Goal: Task Accomplishment & Management: Manage account settings

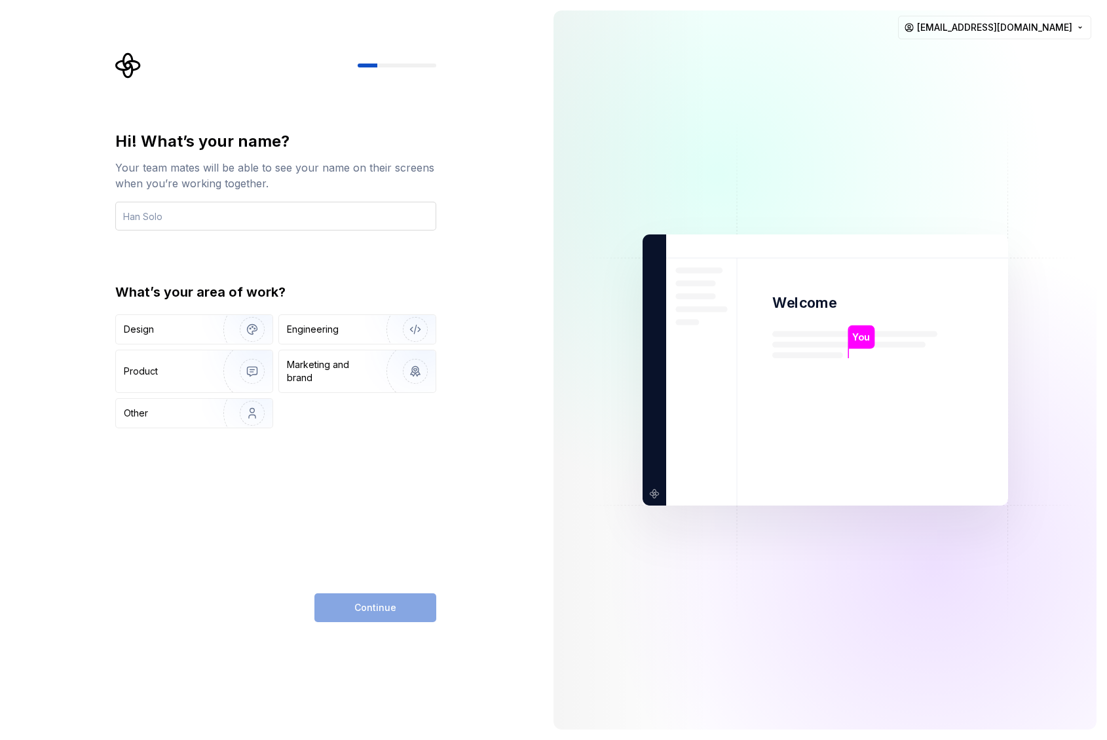
click at [215, 227] on input "text" at bounding box center [275, 216] width 321 height 29
type input "M"
type input "m"
type input "taruki.maiko"
click at [327, 479] on div "Hi! What’s your name? Your team mates will be able to see your name on their sc…" at bounding box center [275, 376] width 321 height 491
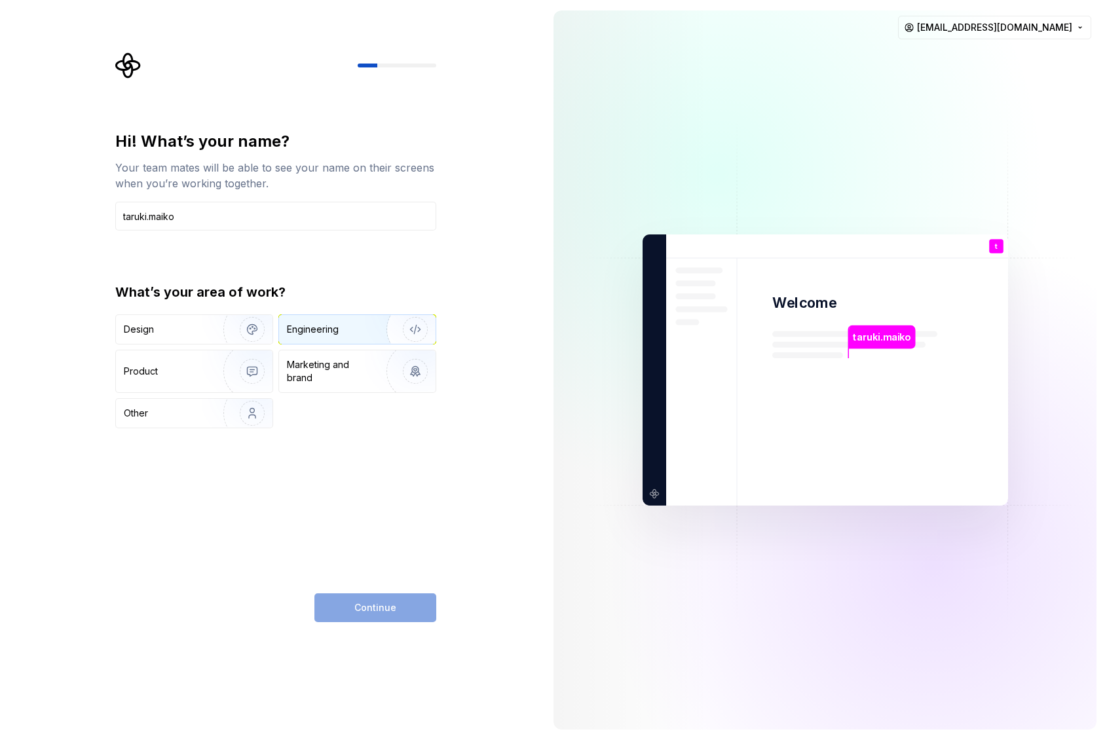
click at [416, 335] on img "button" at bounding box center [407, 330] width 84 height 88
click at [402, 613] on button "Continue" at bounding box center [375, 607] width 122 height 29
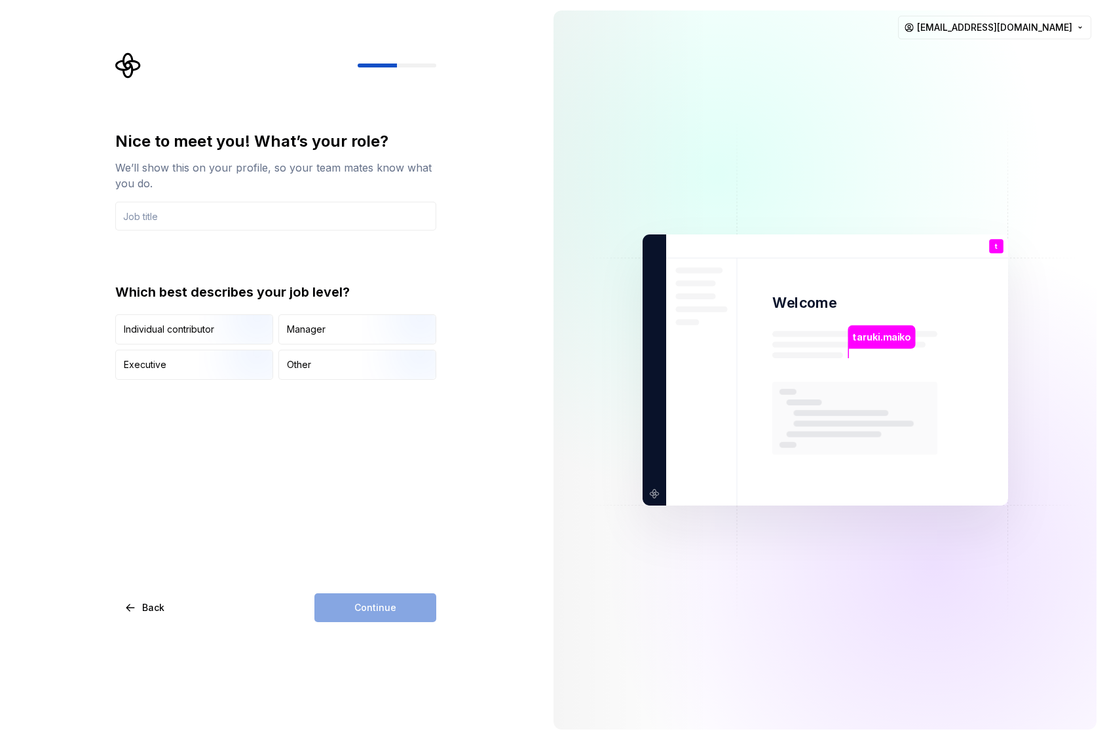
click at [342, 380] on div "Nice to meet you! What’s your role? We’ll show this on your profile, so your te…" at bounding box center [275, 376] width 321 height 491
click at [314, 362] on div "Other" at bounding box center [357, 364] width 157 height 29
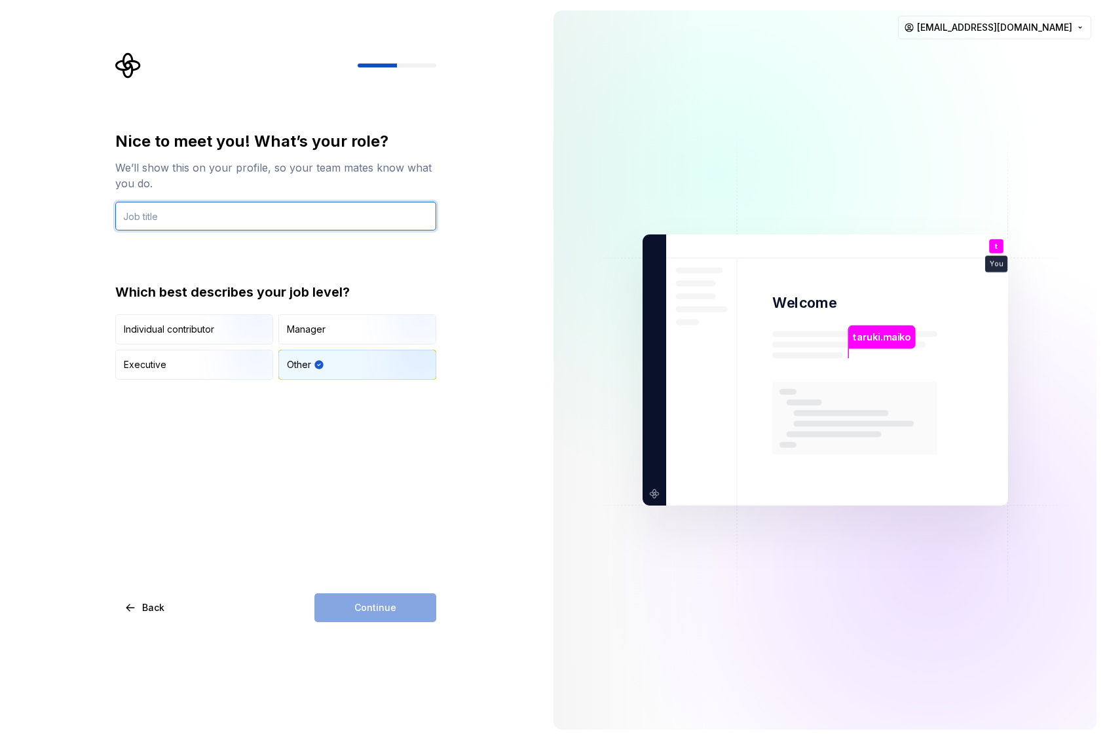
click at [237, 220] on input "text" at bounding box center [275, 216] width 321 height 29
type input "j"
type input "engineer"
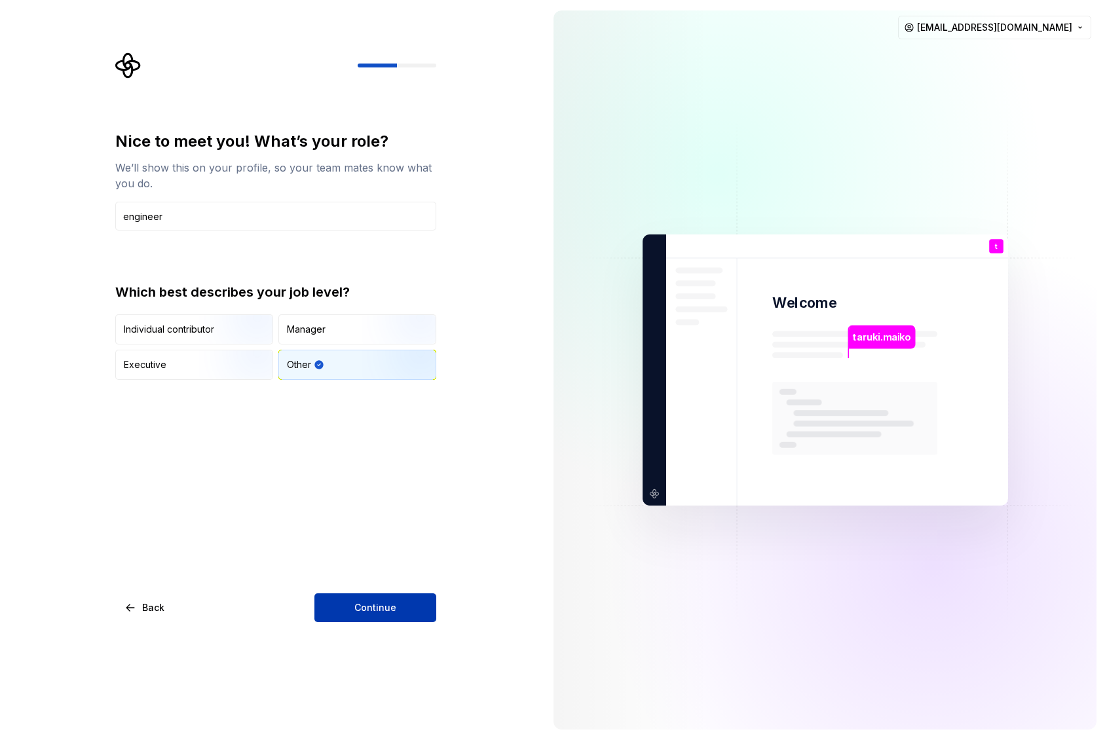
click at [385, 607] on span "Continue" at bounding box center [375, 607] width 42 height 13
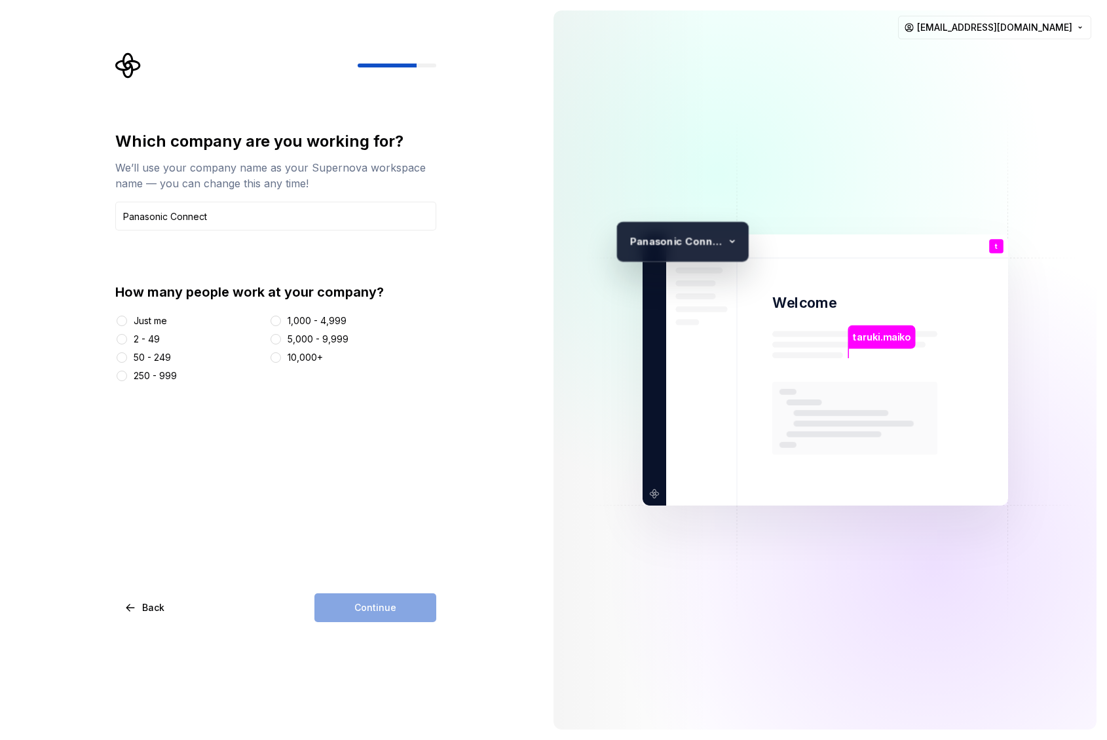
type input "Panasonic Connect"
click at [156, 326] on div "Just me" at bounding box center [150, 320] width 33 height 13
click at [127, 326] on button "Just me" at bounding box center [122, 321] width 10 height 10
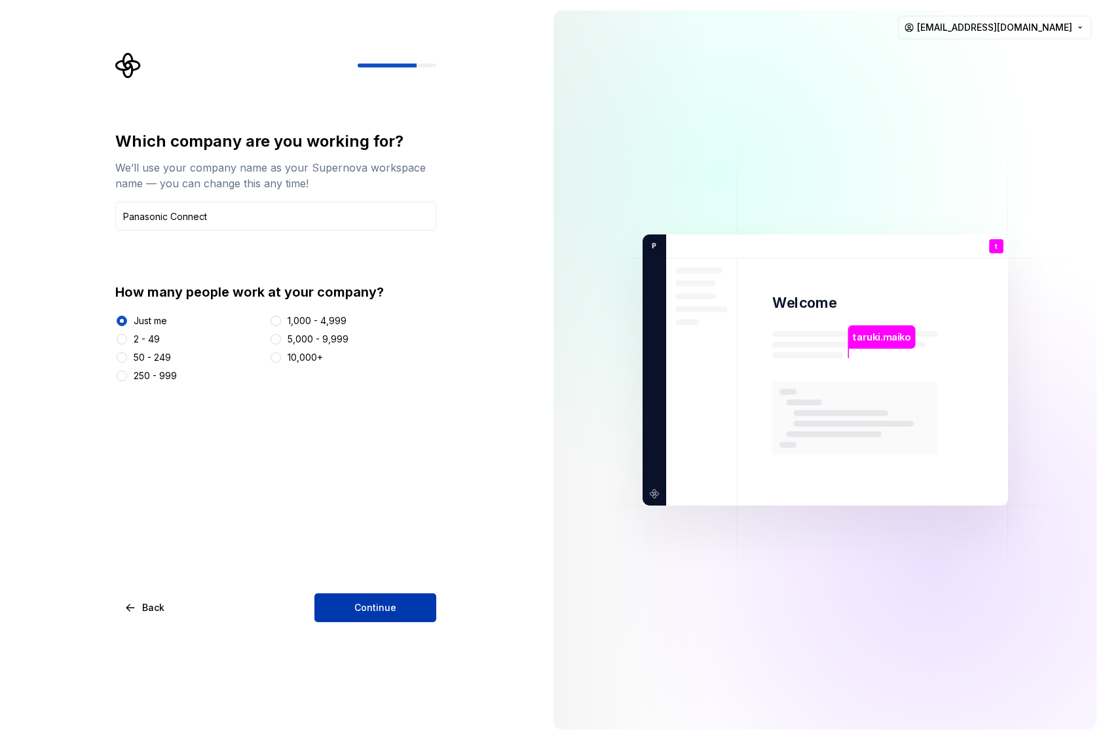
click at [377, 598] on button "Continue" at bounding box center [375, 607] width 122 height 29
click at [138, 608] on button "Back" at bounding box center [145, 607] width 60 height 29
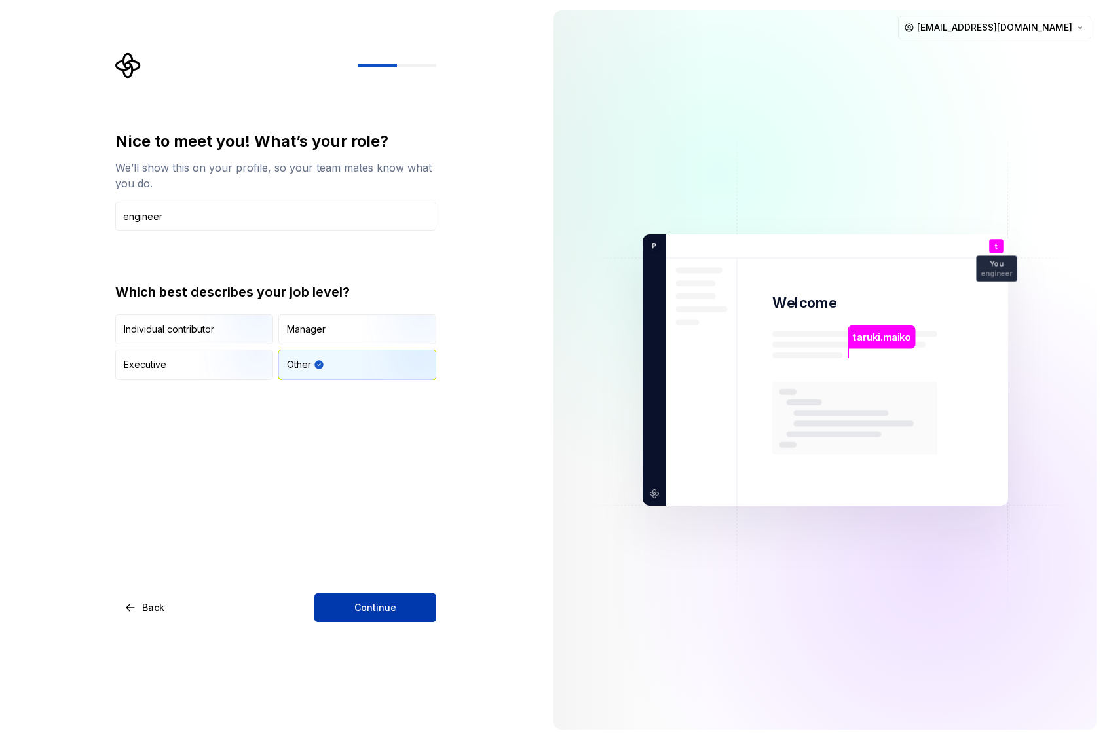
click at [364, 600] on button "Continue" at bounding box center [375, 607] width 122 height 29
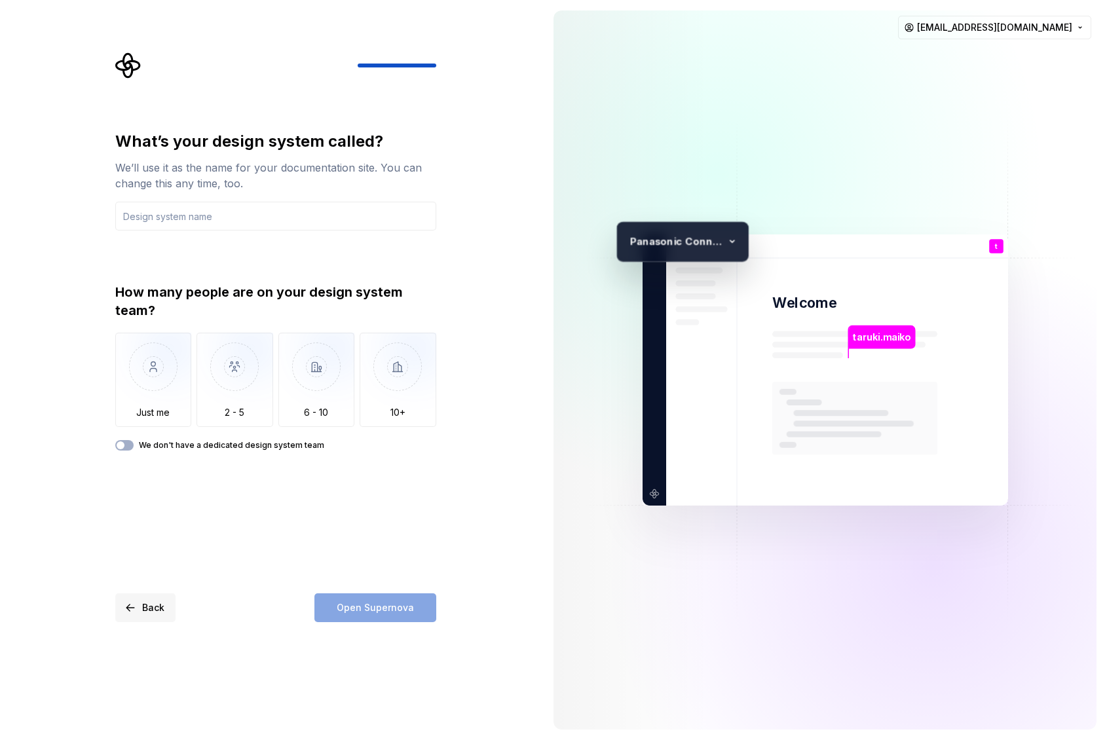
click at [135, 613] on button "Back" at bounding box center [145, 607] width 60 height 29
click at [129, 606] on button "Back" at bounding box center [145, 607] width 60 height 29
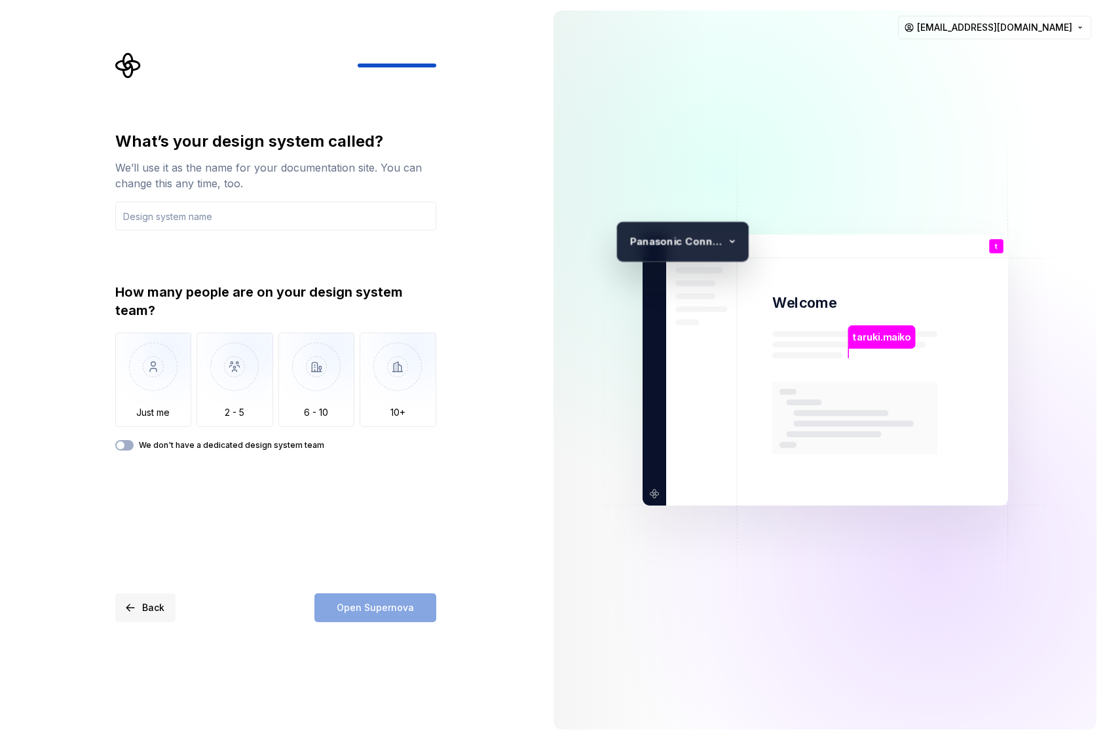
click at [129, 606] on button "Back" at bounding box center [145, 607] width 60 height 29
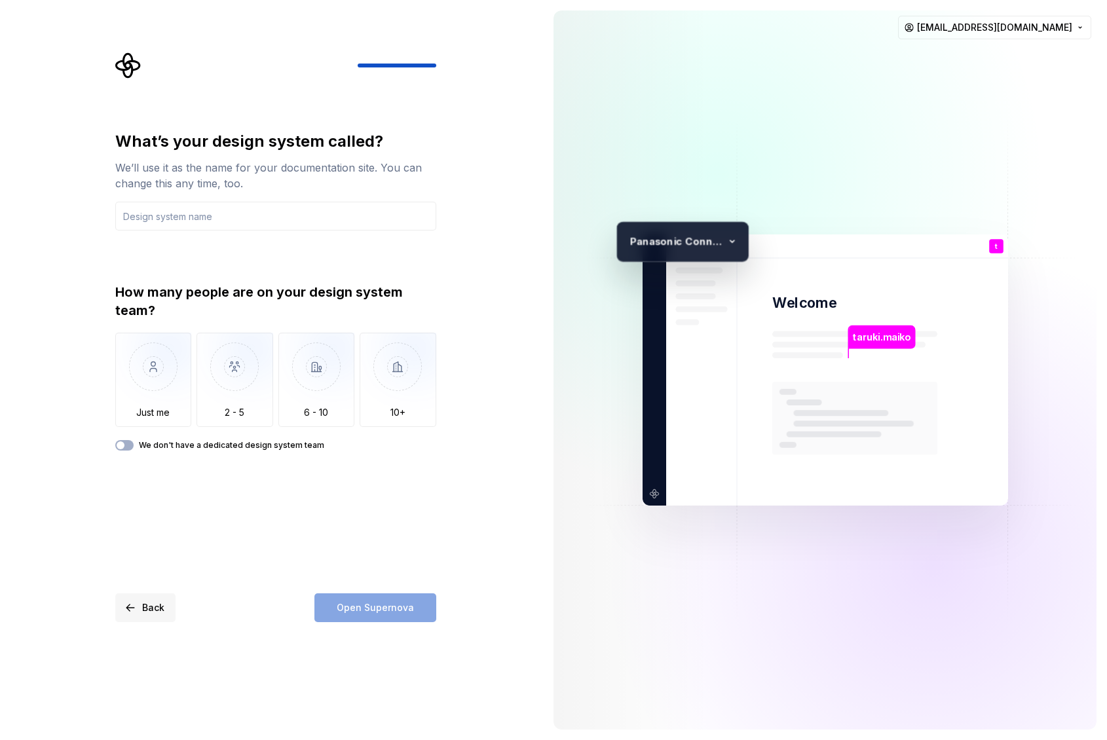
click at [129, 606] on button "Back" at bounding box center [145, 607] width 60 height 29
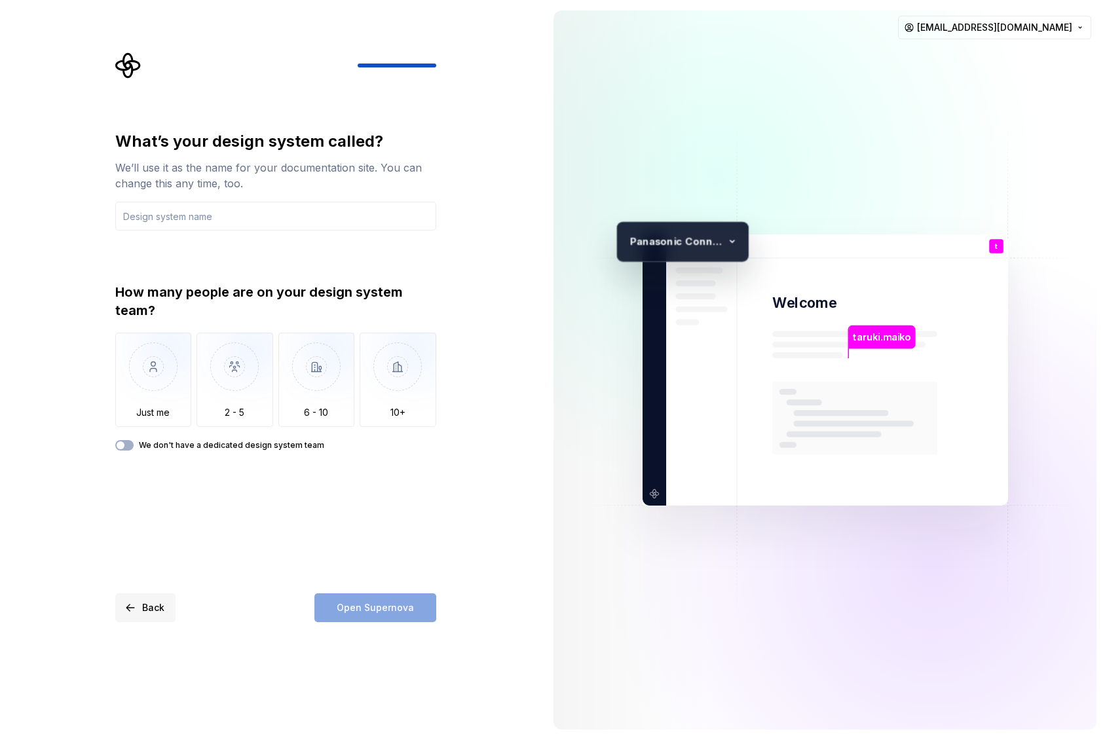
click at [129, 606] on button "Back" at bounding box center [145, 607] width 60 height 29
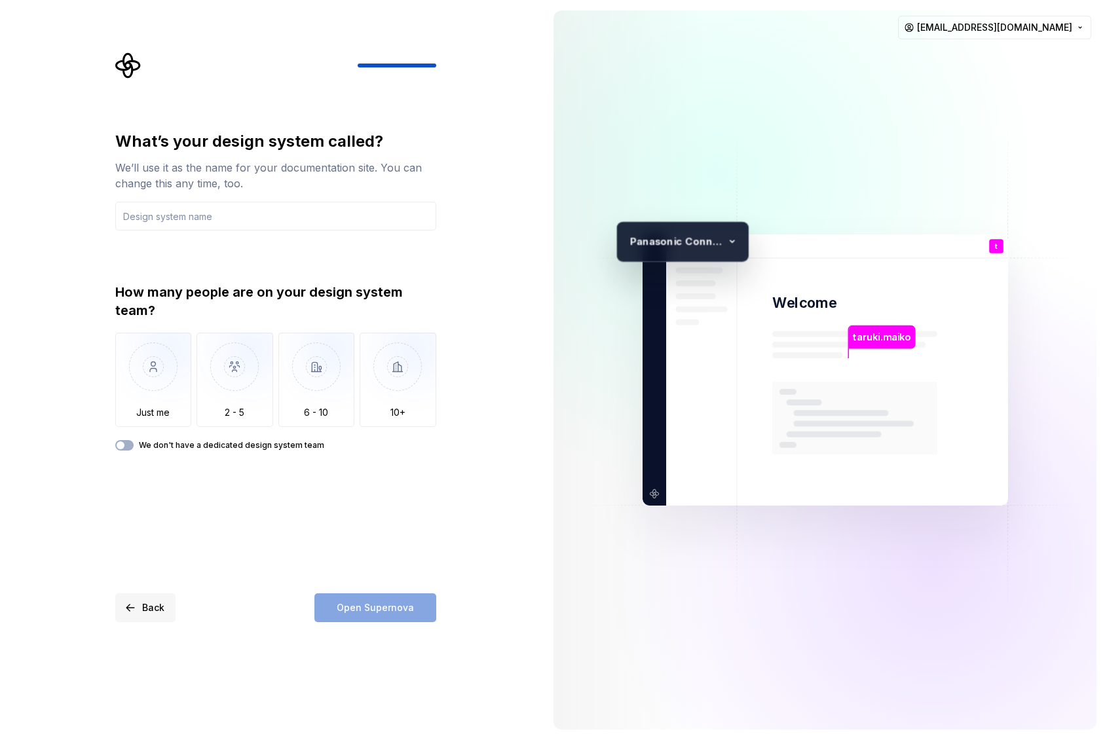
click at [129, 606] on button "Back" at bounding box center [145, 607] width 60 height 29
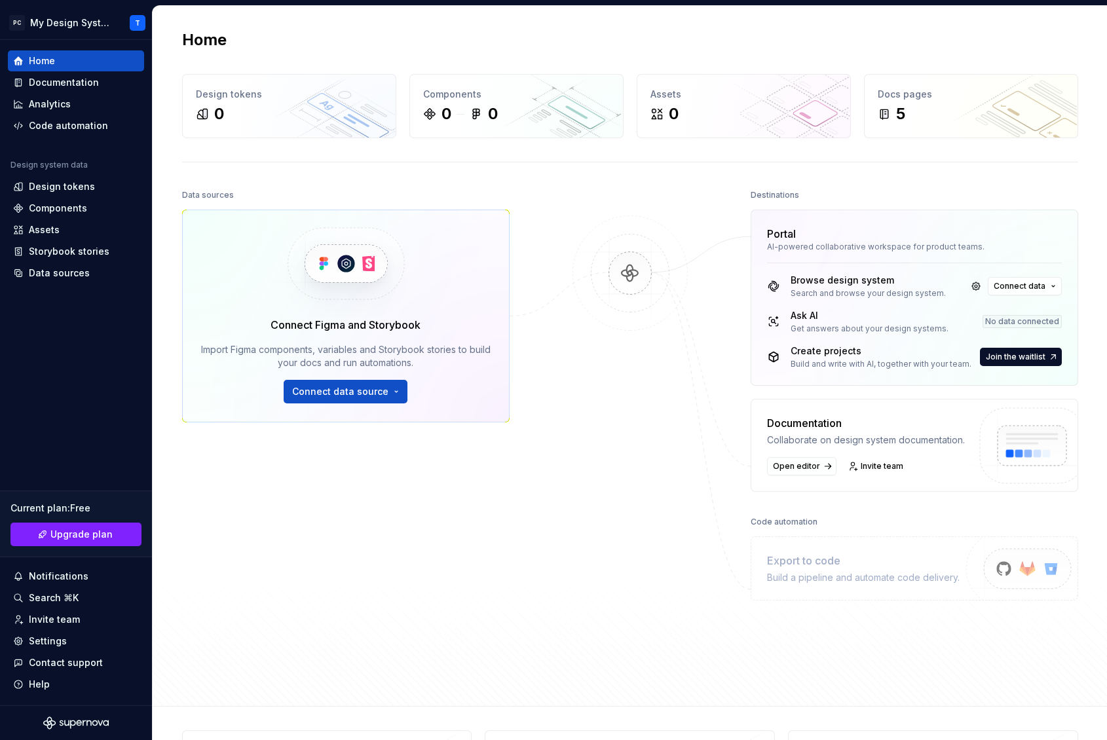
click at [285, 576] on div "Data sources Connect Figma and Storybook Import Figma components, variables and…" at bounding box center [346, 408] width 328 height 444
click at [136, 24] on html "PC My Design System T Home Documentation Analytics Code automation Design syste…" at bounding box center [553, 370] width 1107 height 740
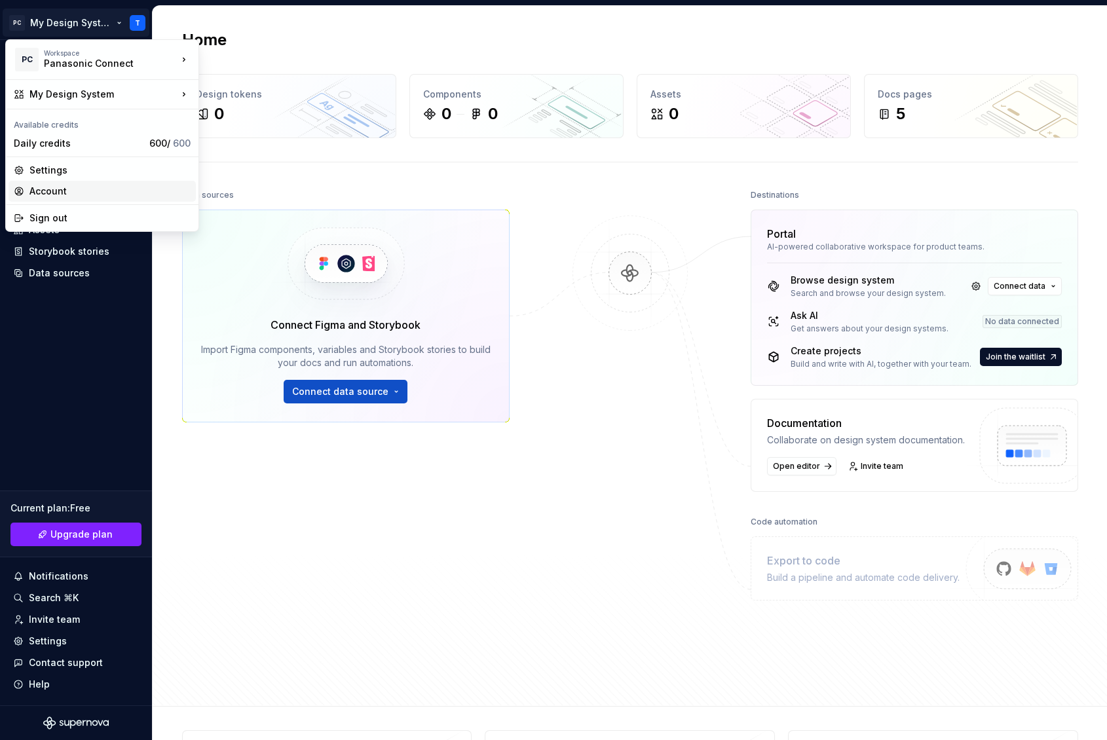
click at [64, 194] on div "Account" at bounding box center [109, 191] width 161 height 13
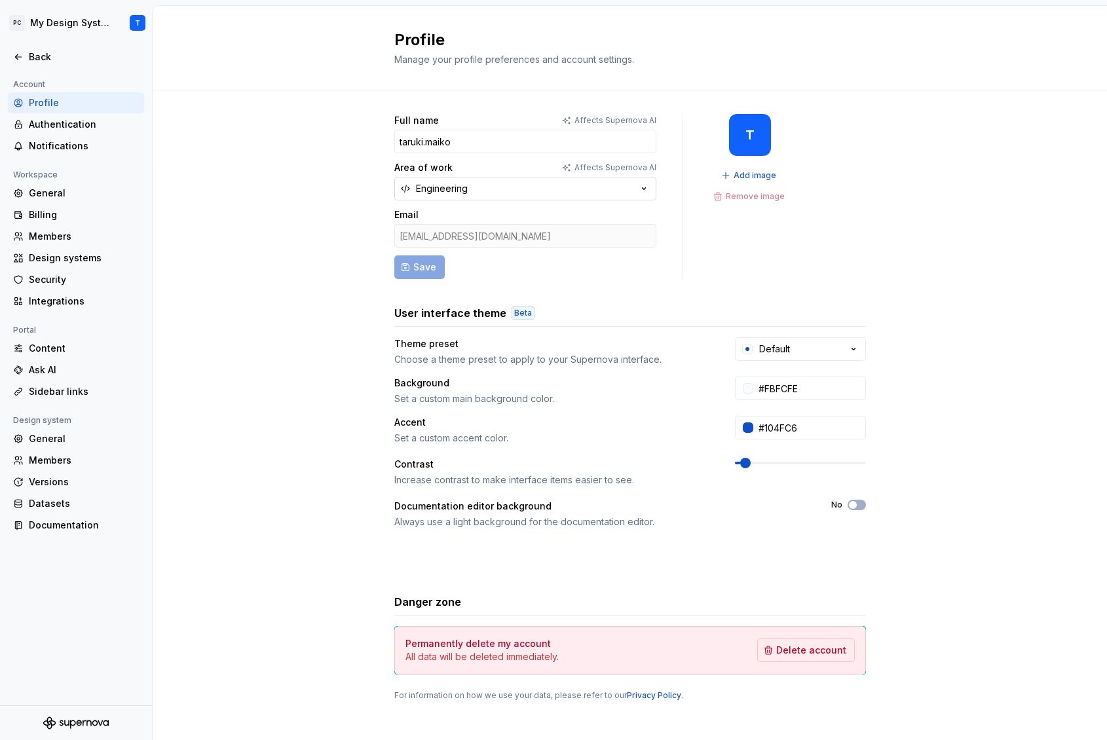
click at [637, 185] on icon "button" at bounding box center [643, 188] width 13 height 13
click at [56, 234] on div "Members" at bounding box center [84, 236] width 110 height 13
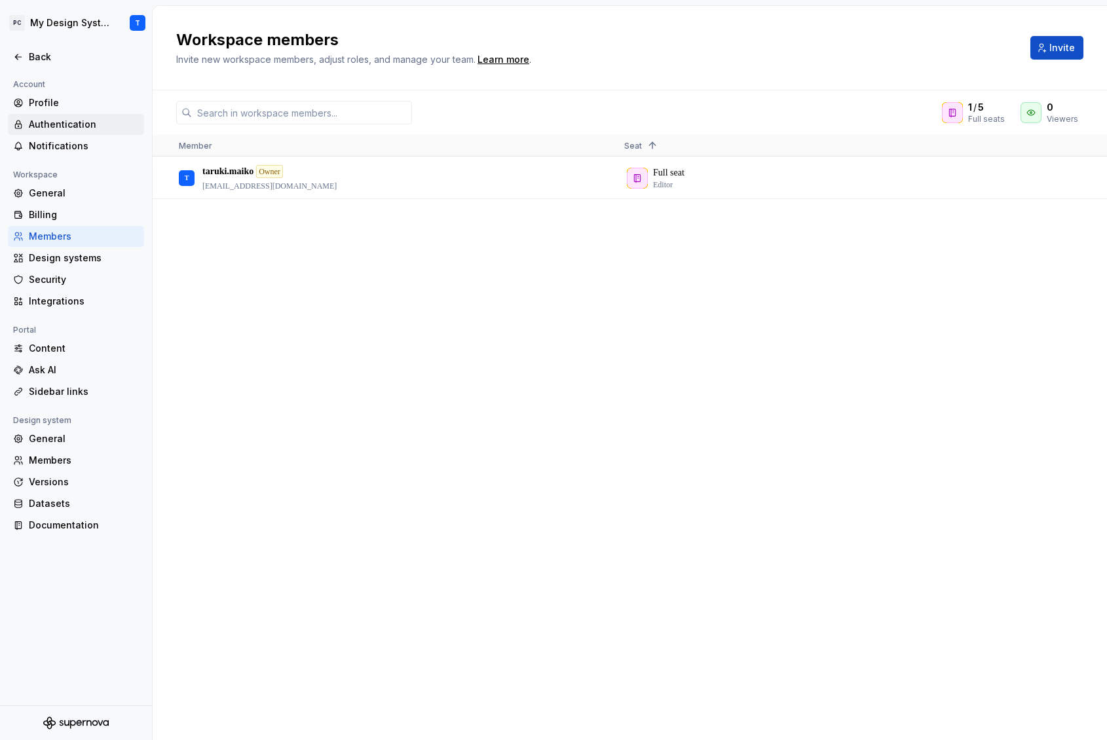
click at [52, 127] on div "Authentication" at bounding box center [84, 124] width 110 height 13
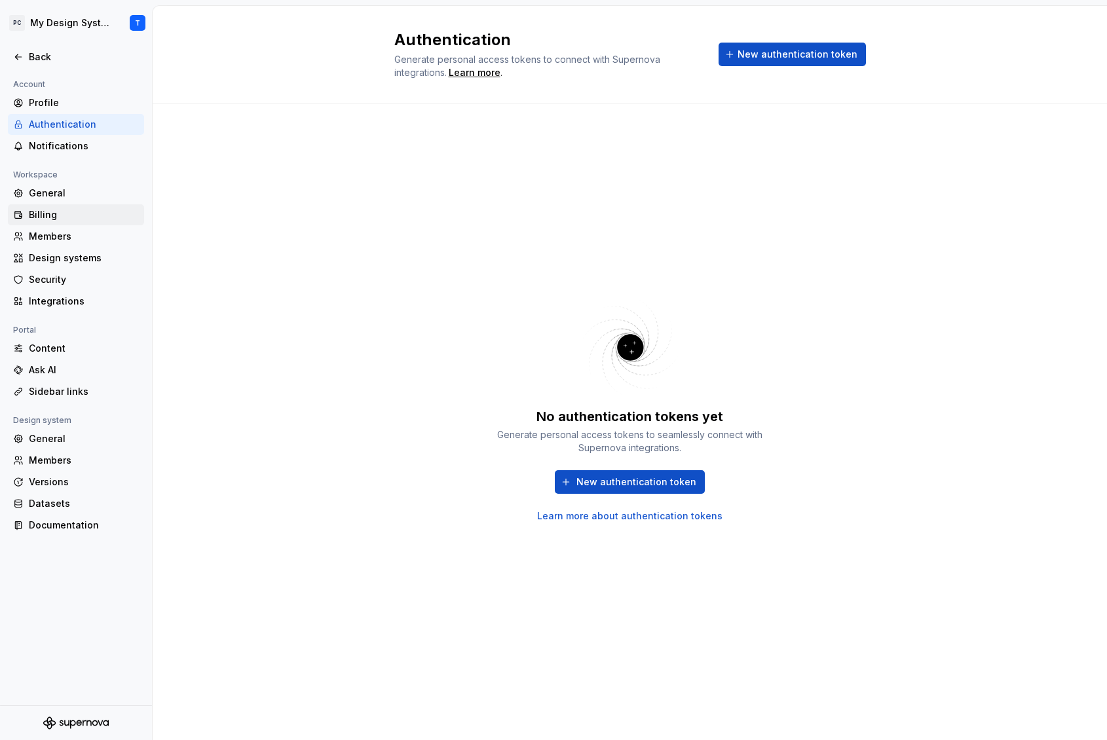
click at [35, 220] on div "Billing" at bounding box center [84, 214] width 110 height 13
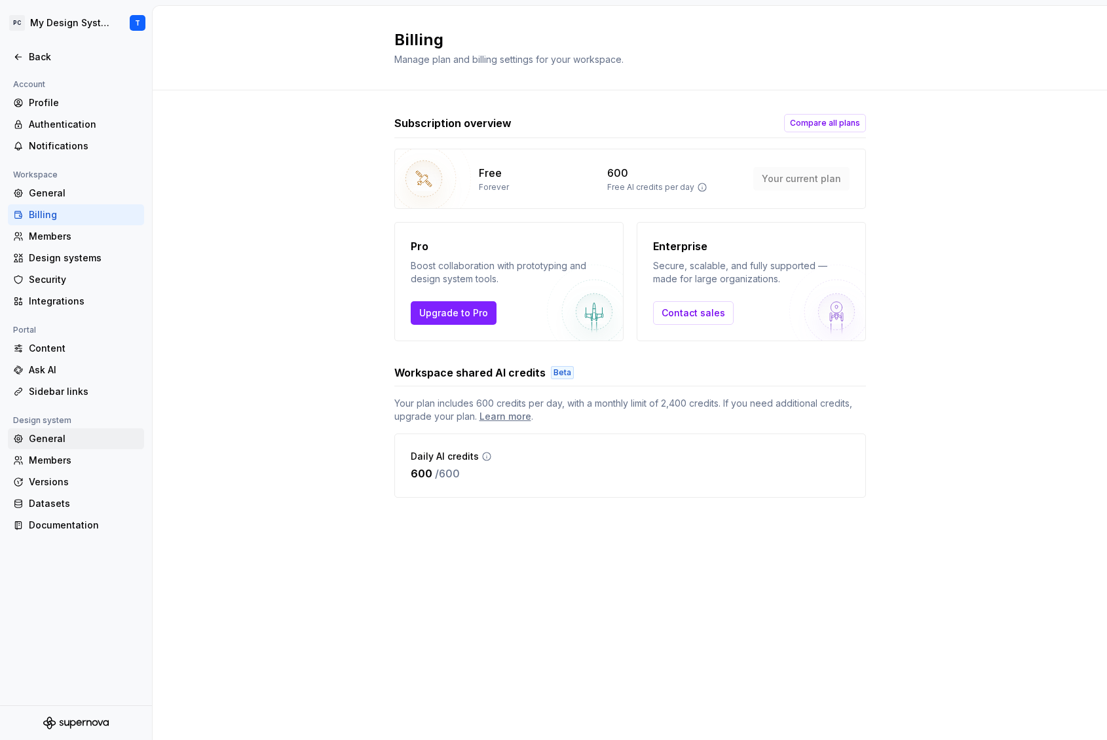
click at [42, 442] on div "General" at bounding box center [84, 438] width 110 height 13
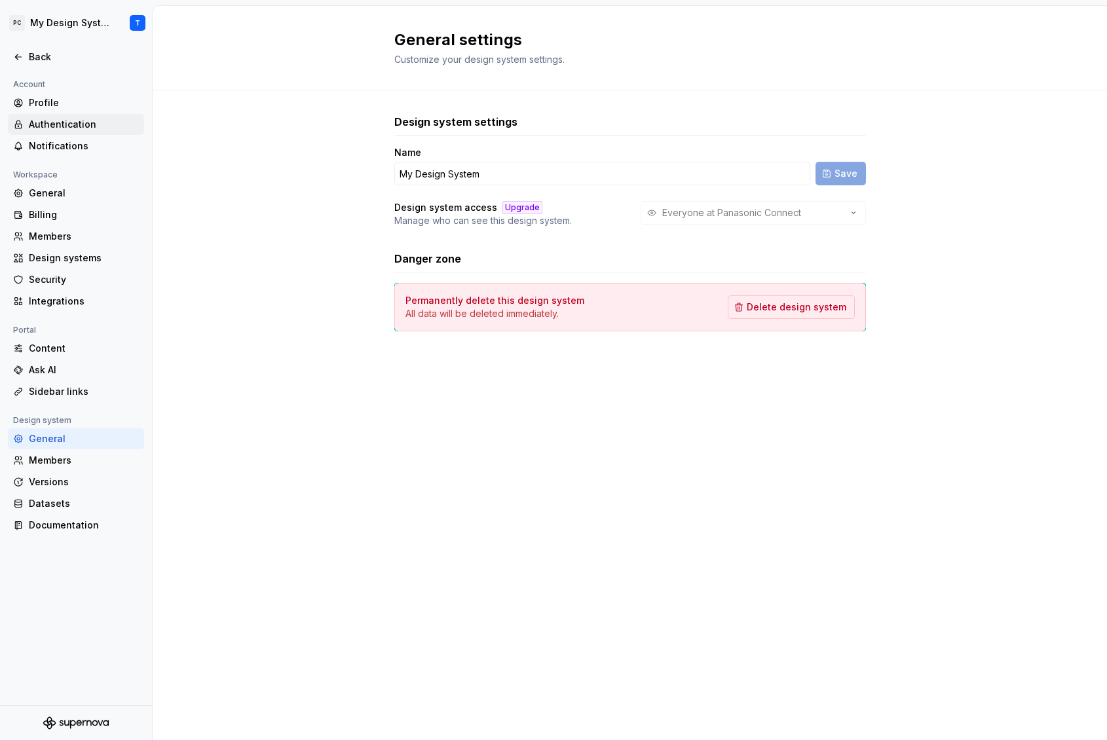
click at [45, 128] on div "Authentication" at bounding box center [84, 124] width 110 height 13
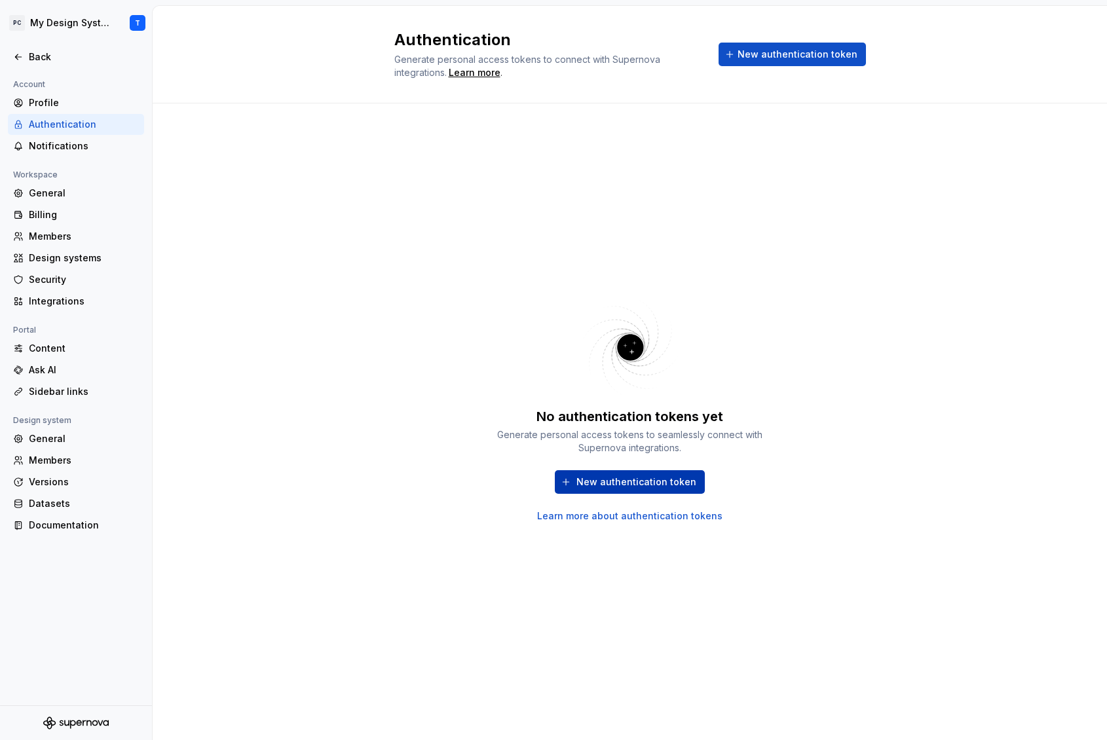
click at [590, 478] on span "New authentication token" at bounding box center [636, 482] width 120 height 13
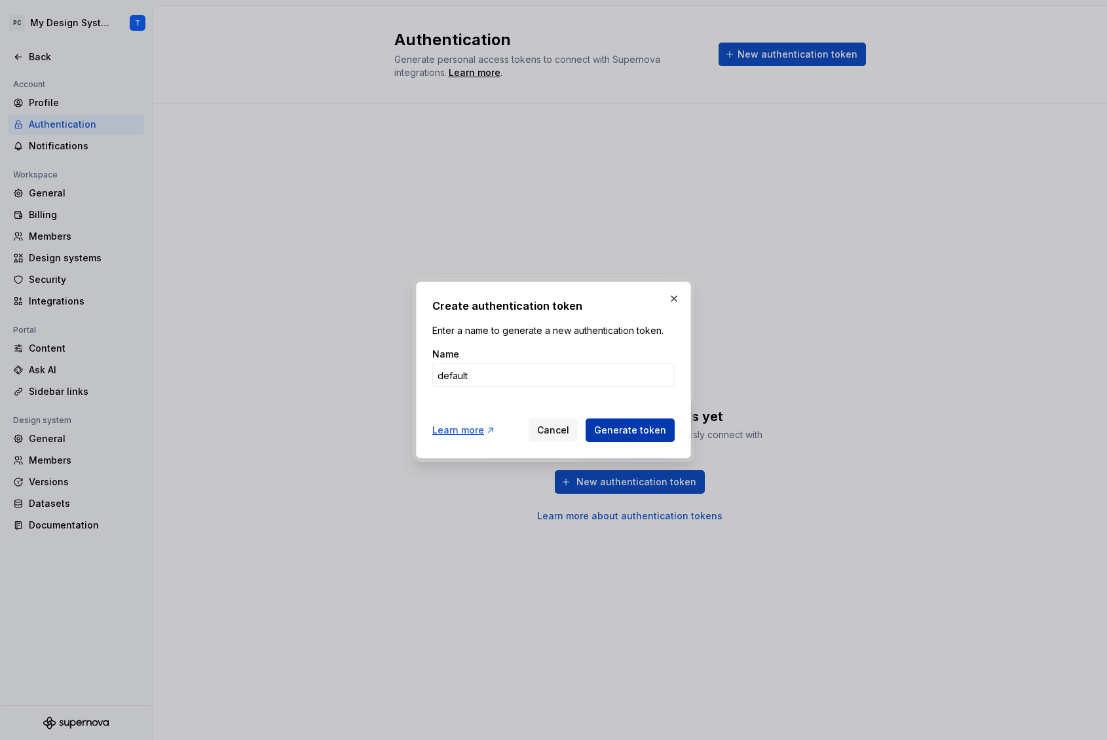
type input "default"
click at [626, 434] on span "Generate token" at bounding box center [630, 430] width 72 height 13
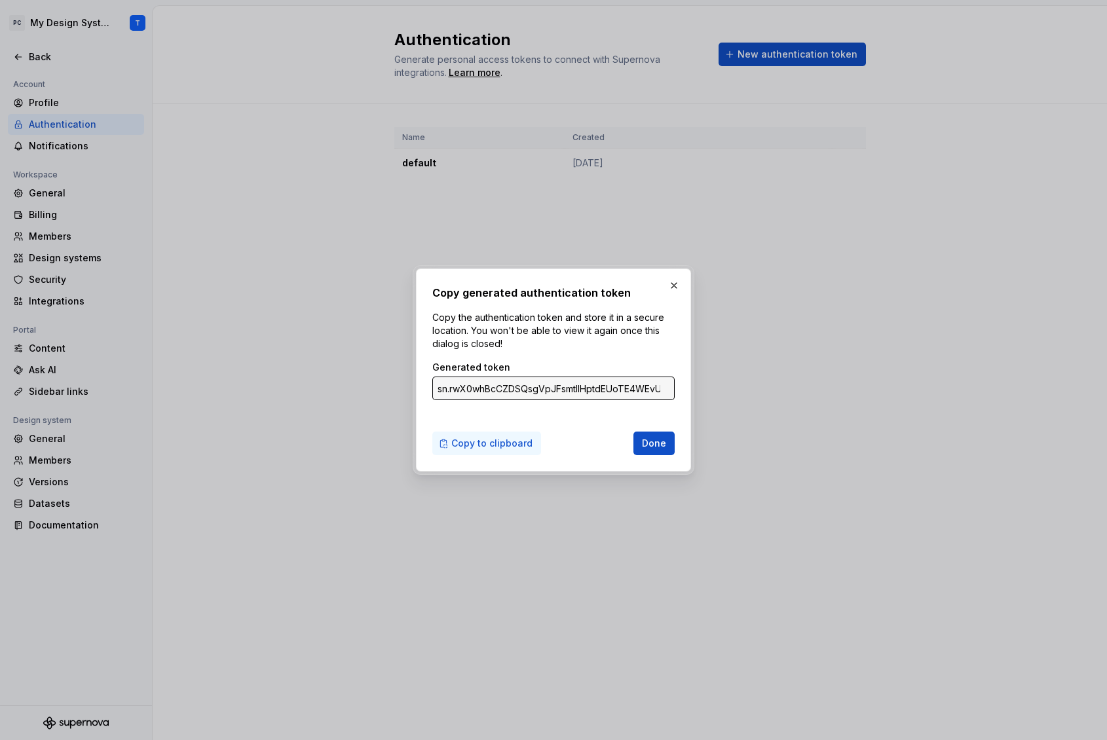
click at [489, 446] on span "Copy to clipboard" at bounding box center [491, 443] width 81 height 13
click at [656, 446] on span "Done" at bounding box center [654, 443] width 24 height 13
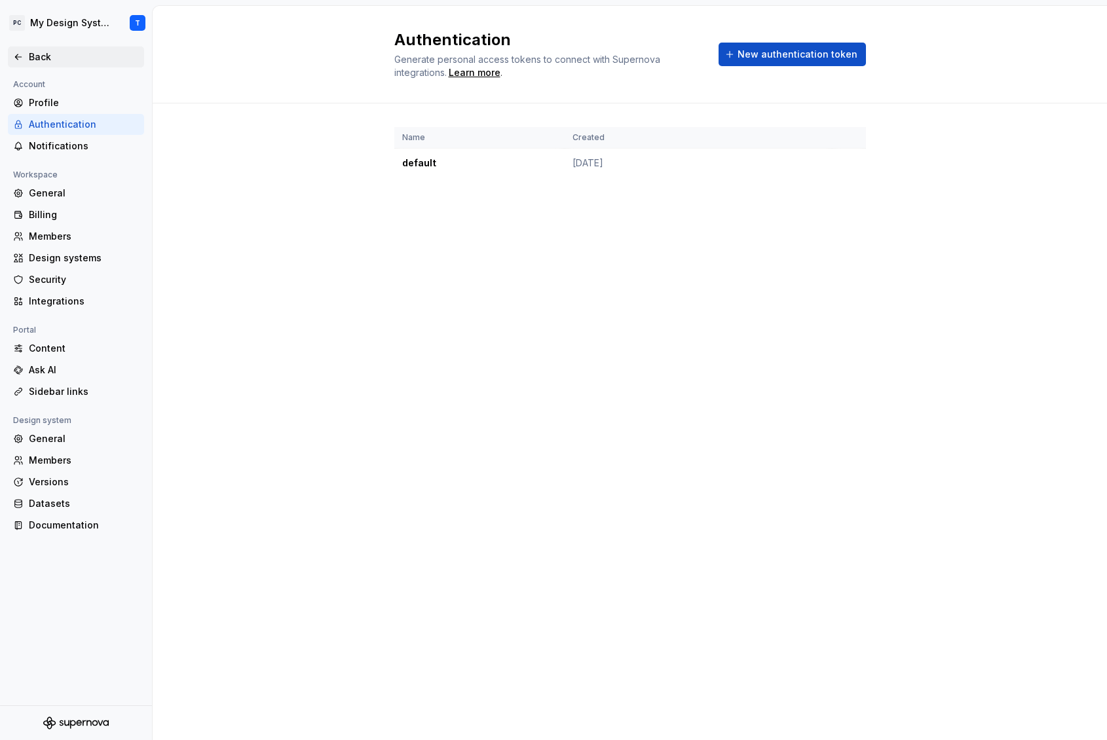
click at [23, 64] on div "Back" at bounding box center [76, 57] width 136 height 21
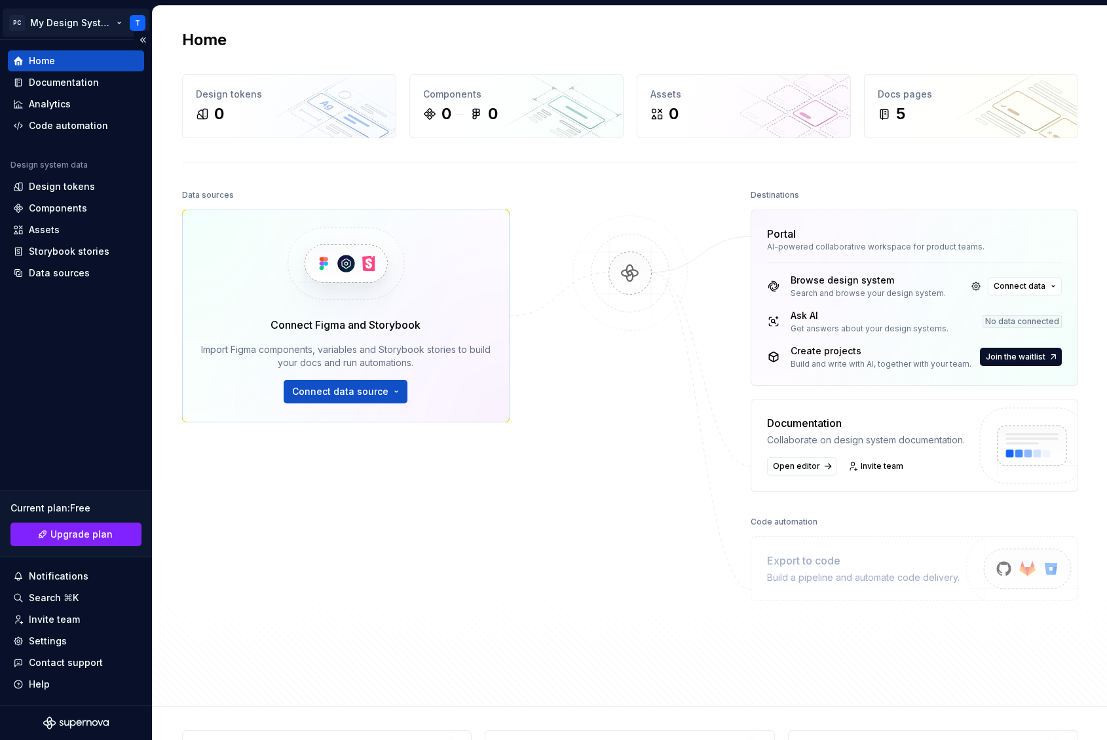
click at [97, 28] on html "PC My Design System T Home Documentation Analytics Code automation Design syste…" at bounding box center [553, 370] width 1107 height 740
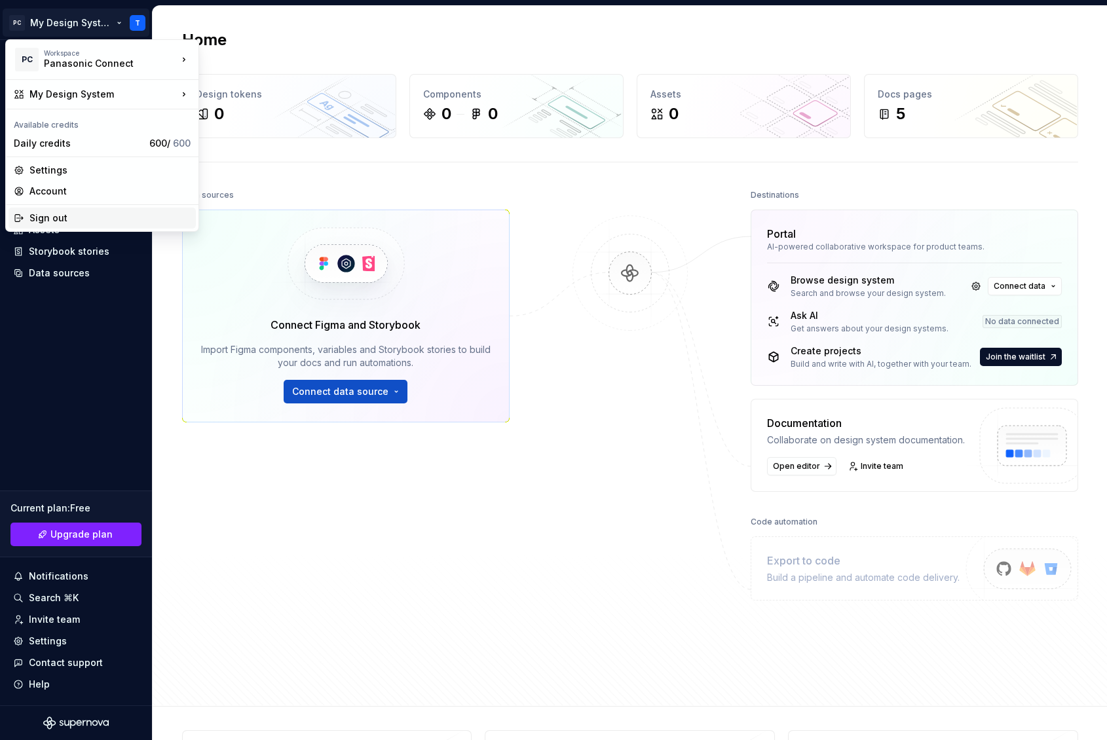
click at [73, 220] on div "Sign out" at bounding box center [109, 218] width 161 height 13
